Goal: Information Seeking & Learning: Find specific fact

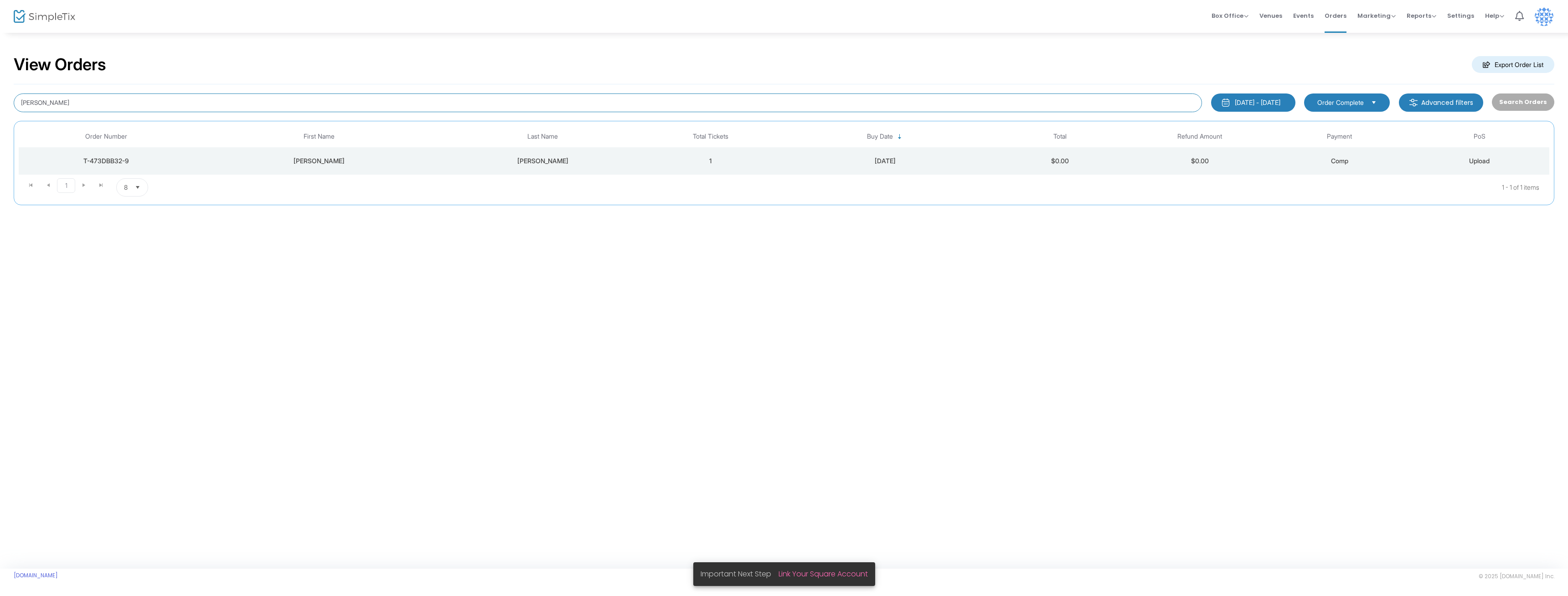
click at [722, 98] on input "[PERSON_NAME]" at bounding box center [607, 103] width 1189 height 19
drag, startPoint x: 722, startPoint y: 98, endPoint x: 18, endPoint y: 87, distance: 704.1
click at [18, 94] on input "[PERSON_NAME]" at bounding box center [607, 103] width 1189 height 19
click at [1515, 103] on button "Search Orders" at bounding box center [1523, 102] width 62 height 17
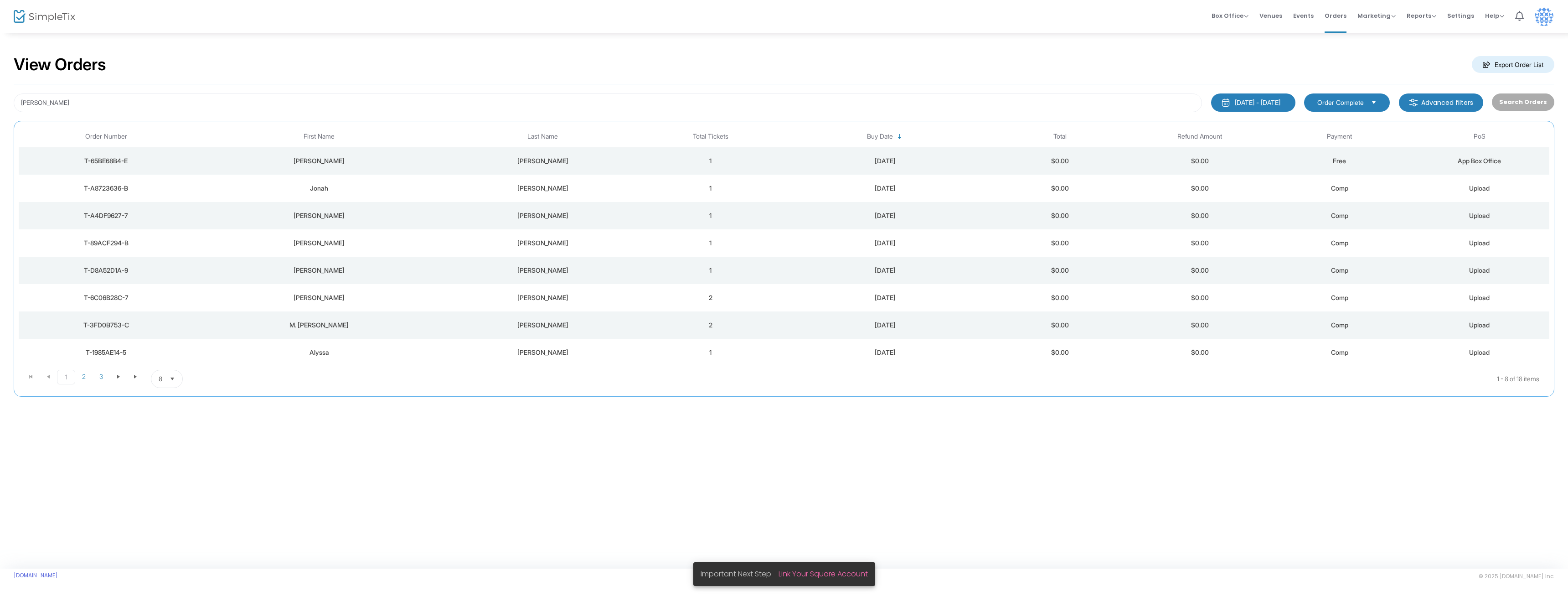
click at [321, 162] on div "[PERSON_NAME]" at bounding box center [318, 161] width 247 height 9
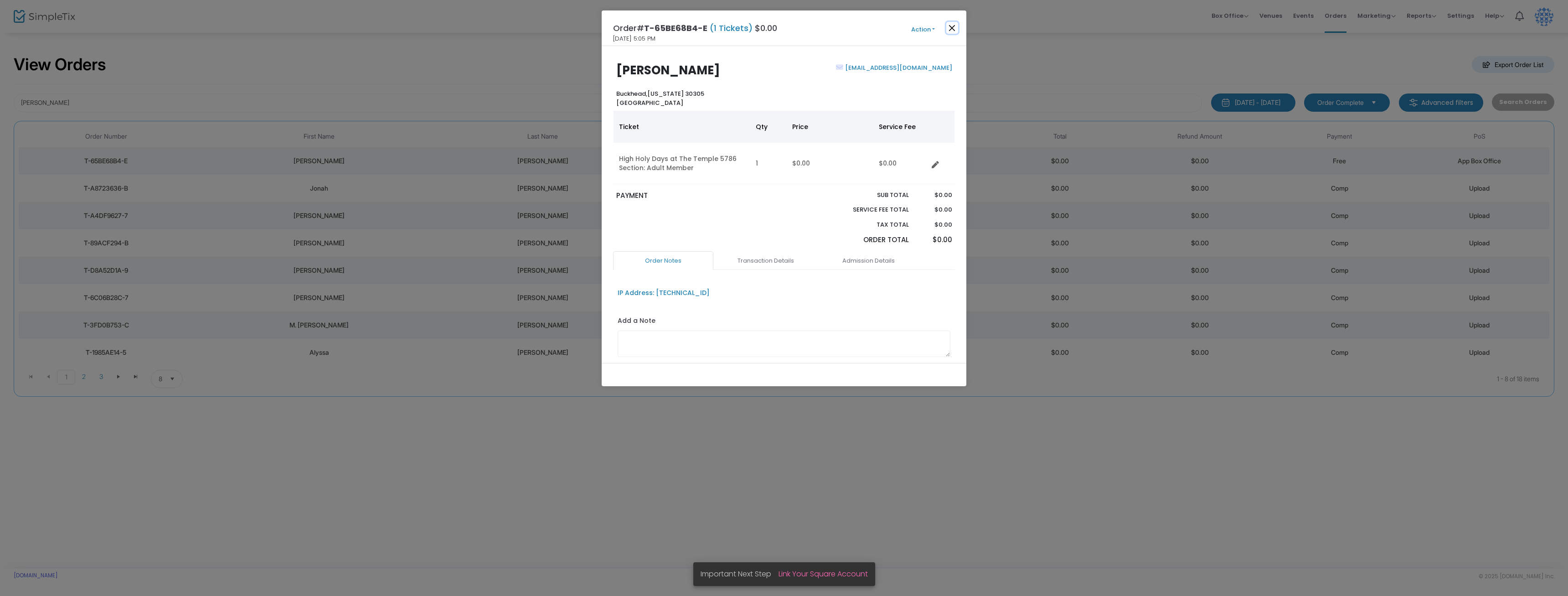
click at [956, 25] on button "Close" at bounding box center [952, 28] width 12 height 12
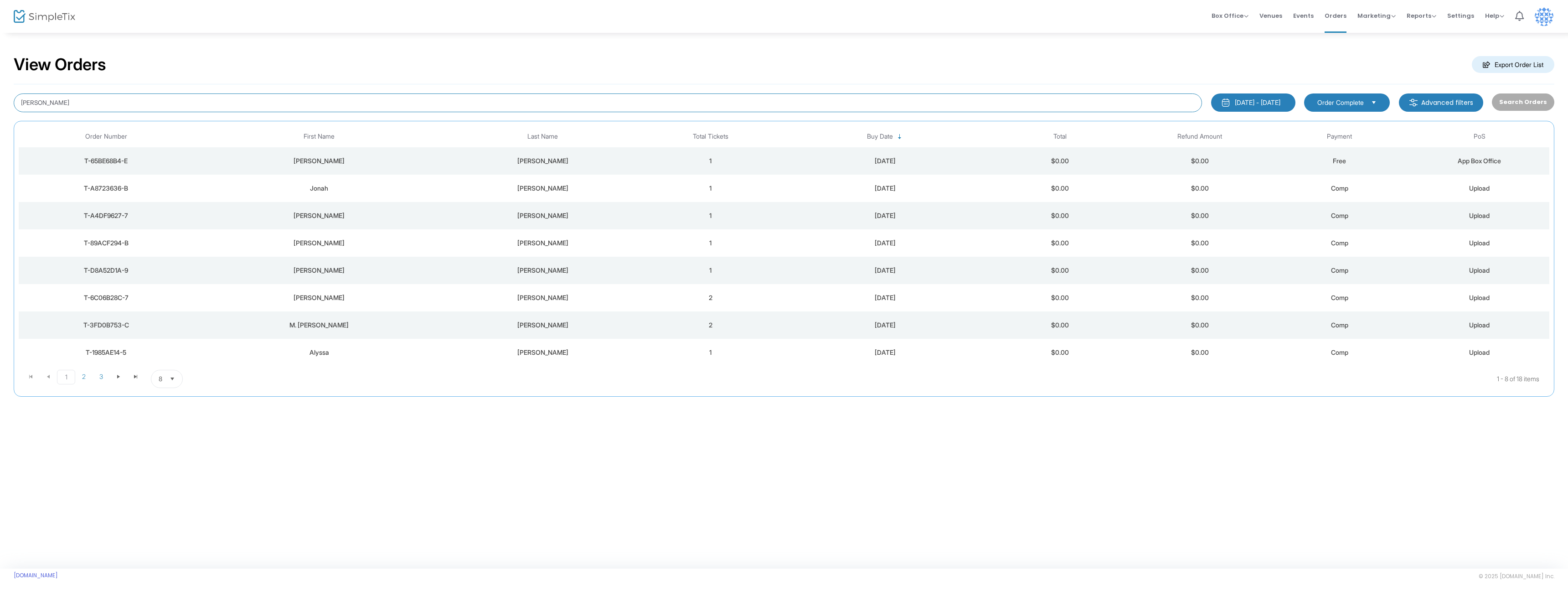
click at [120, 103] on input "[PERSON_NAME]" at bounding box center [607, 103] width 1189 height 19
click at [119, 105] on input "[PERSON_NAME]" at bounding box center [607, 103] width 1189 height 19
click at [120, 105] on input "[PERSON_NAME]" at bounding box center [607, 103] width 1189 height 19
type input "[PERSON_NAME]"
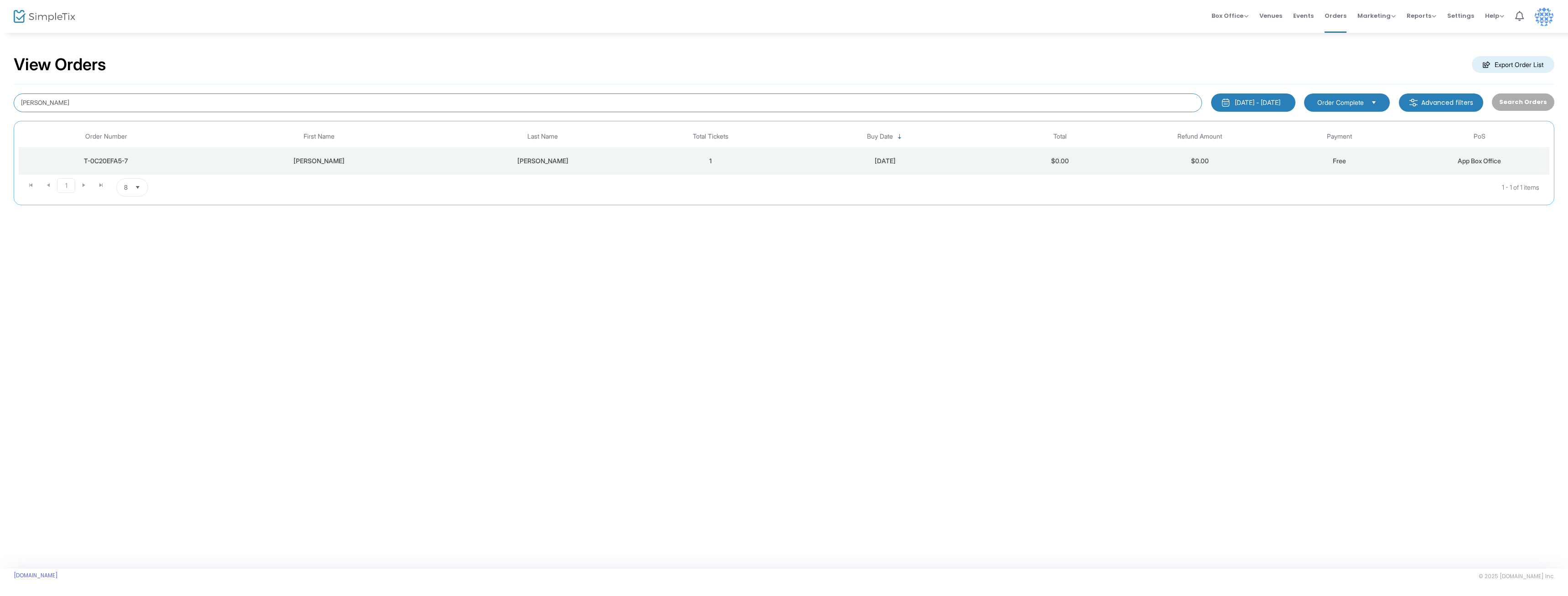
drag, startPoint x: 44, startPoint y: 106, endPoint x: 0, endPoint y: 101, distance: 44.3
click at [13, 101] on input "[PERSON_NAME]" at bounding box center [607, 103] width 1189 height 19
